Goal: Information Seeking & Learning: Learn about a topic

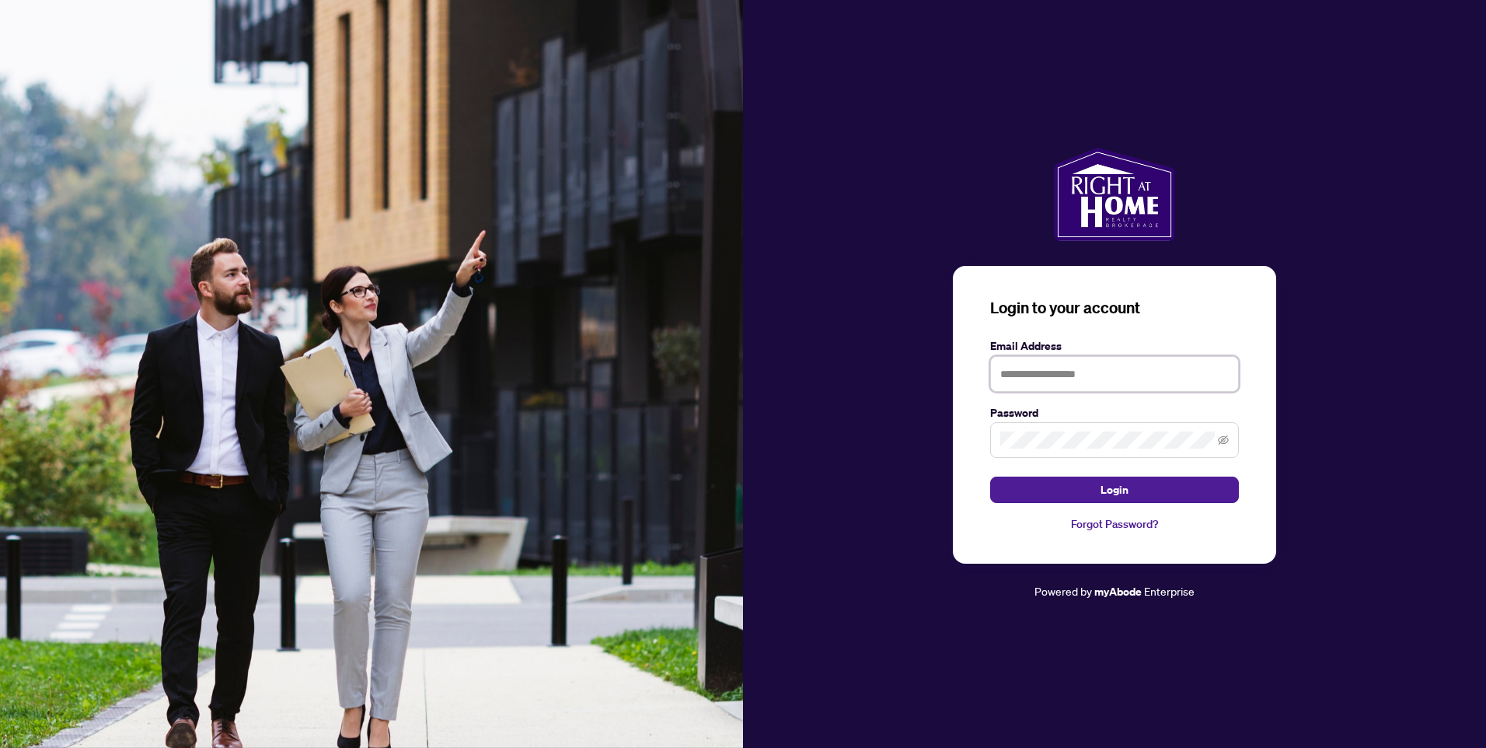
click at [1104, 376] on input "text" at bounding box center [1114, 374] width 249 height 36
type input "**********"
click at [1117, 490] on span "Login" at bounding box center [1114, 489] width 28 height 25
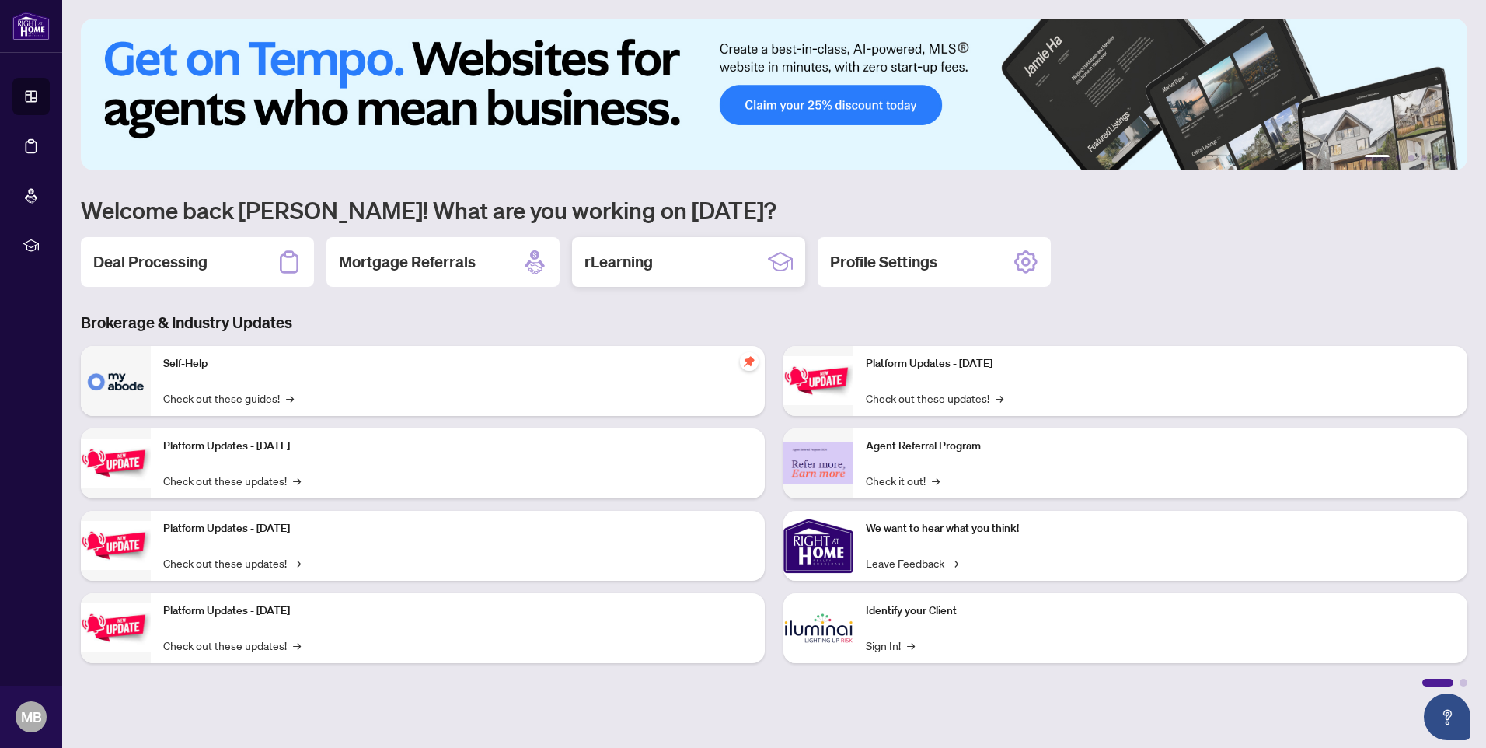
click at [631, 262] on h2 "rLearning" at bounding box center [618, 262] width 68 height 22
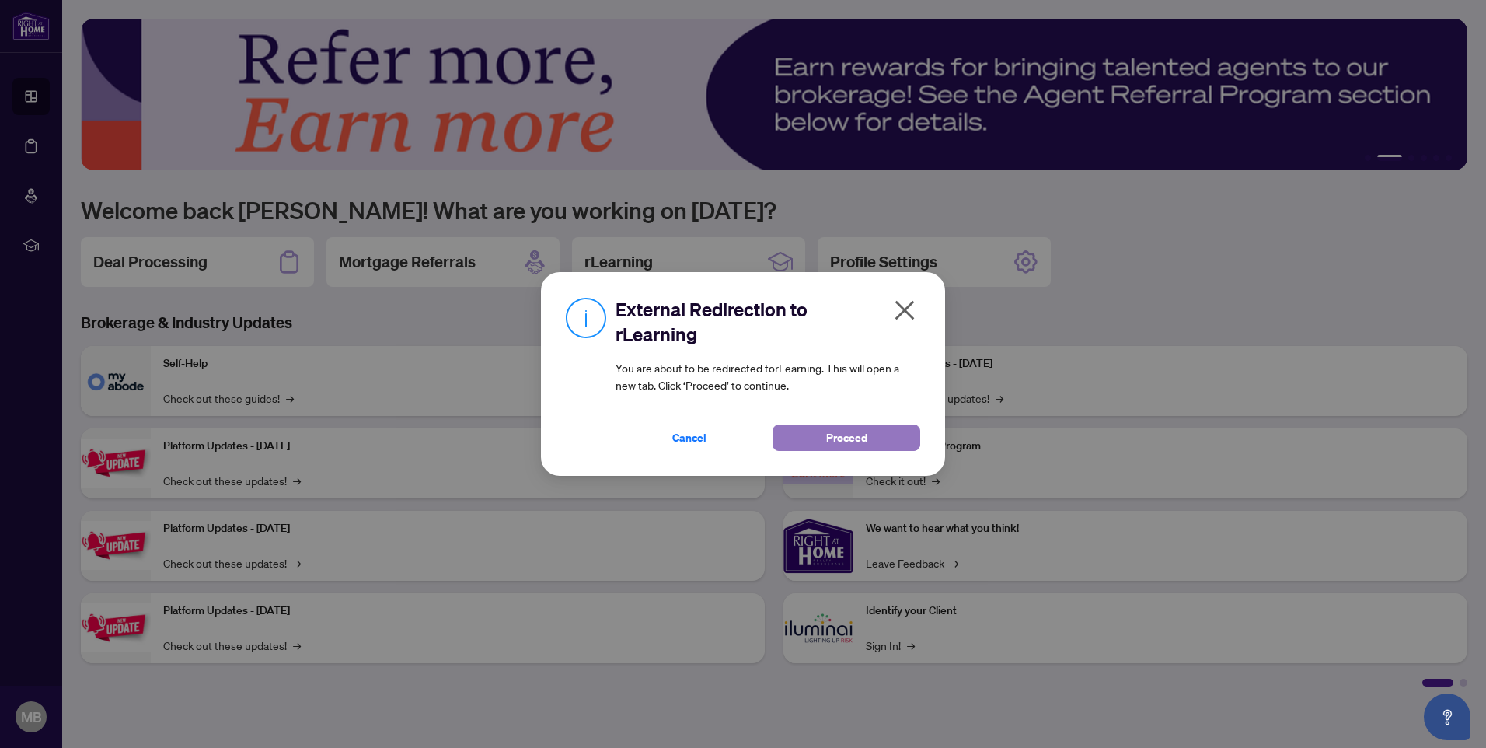
click at [842, 434] on span "Proceed" at bounding box center [846, 437] width 41 height 25
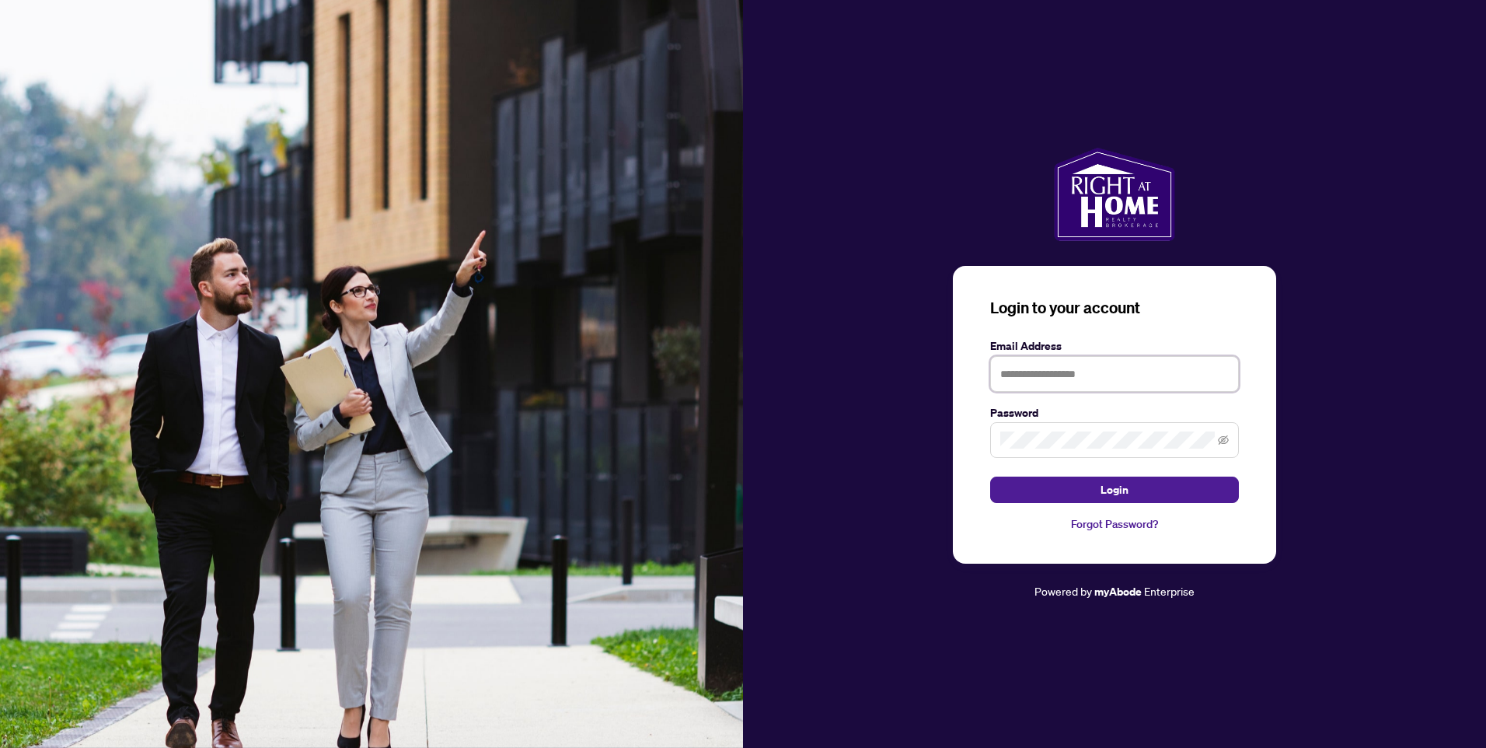
click at [1020, 376] on input "text" at bounding box center [1114, 374] width 249 height 36
type input "**********"
click at [1123, 490] on span "Login" at bounding box center [1114, 489] width 28 height 25
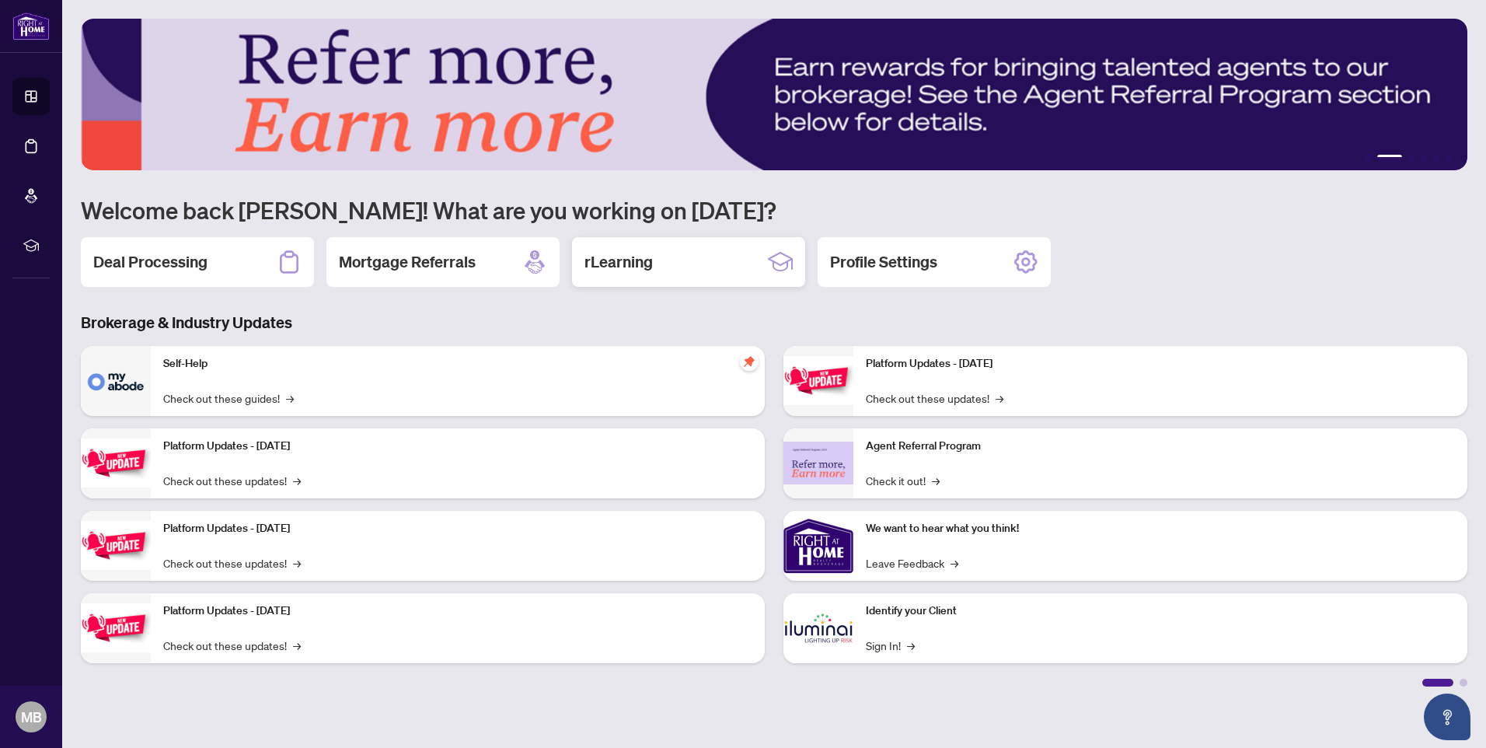
click at [600, 267] on h2 "rLearning" at bounding box center [618, 262] width 68 height 22
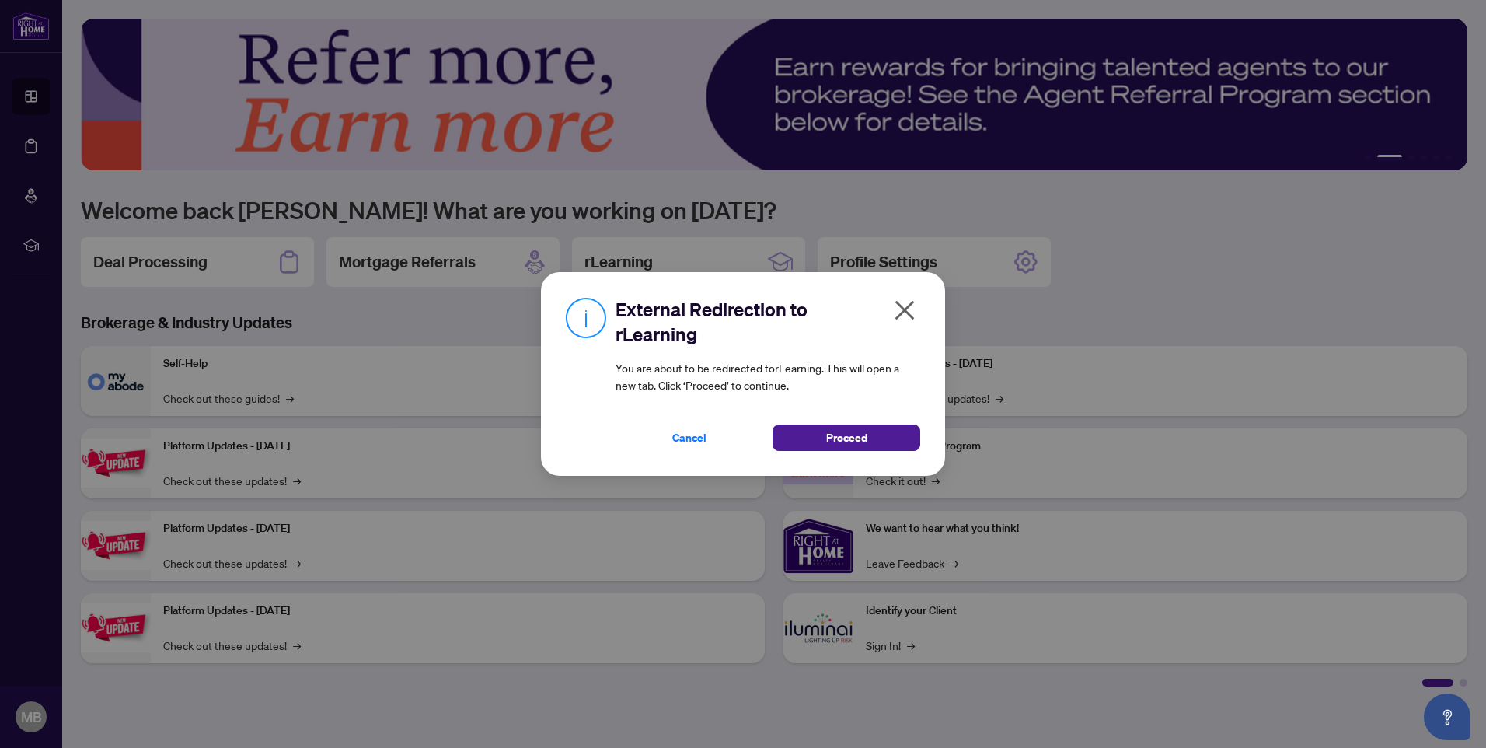
drag, startPoint x: 850, startPoint y: 436, endPoint x: 571, endPoint y: 446, distance: 279.2
click at [850, 439] on span "Proceed" at bounding box center [846, 437] width 41 height 25
